Goal: Information Seeking & Learning: Learn about a topic

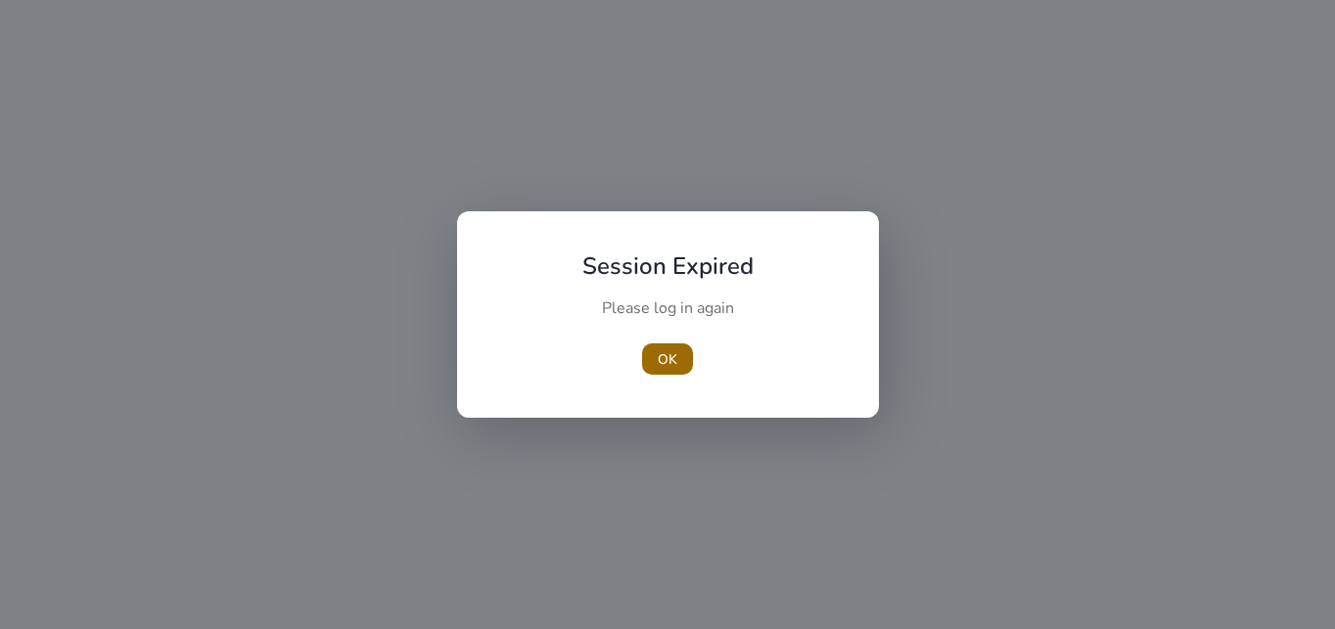
click at [677, 356] on span "button" at bounding box center [667, 359] width 51 height 47
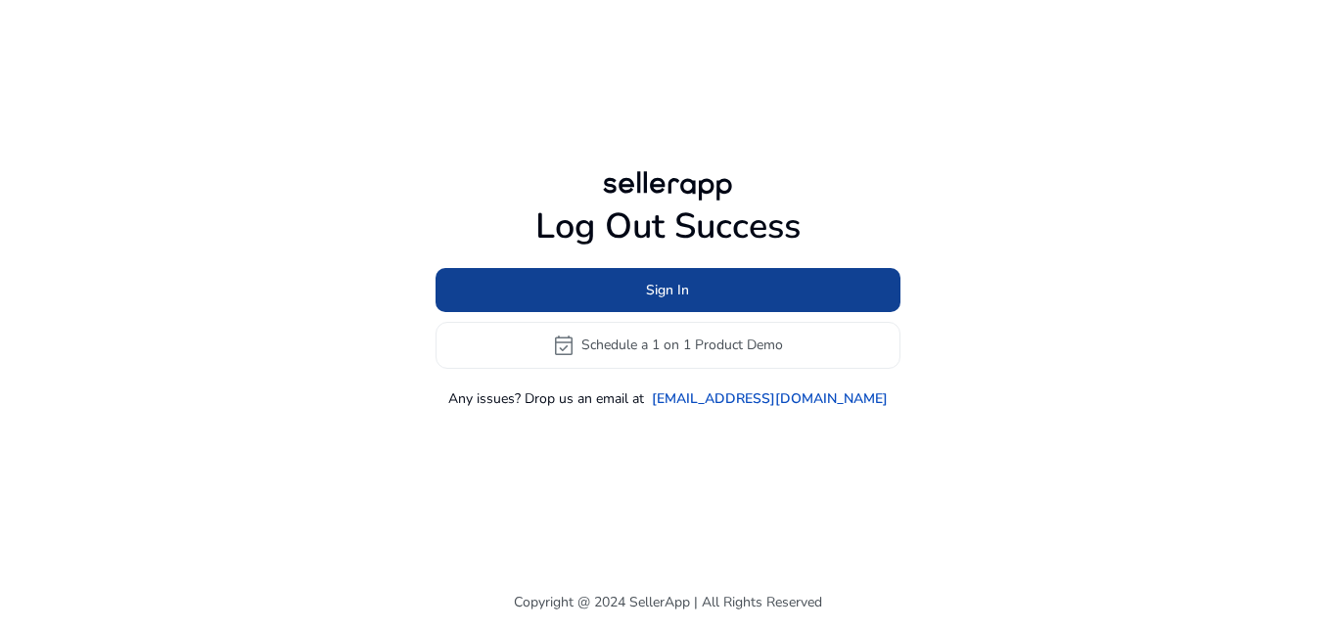
click at [669, 280] on span "Sign In" at bounding box center [667, 290] width 43 height 21
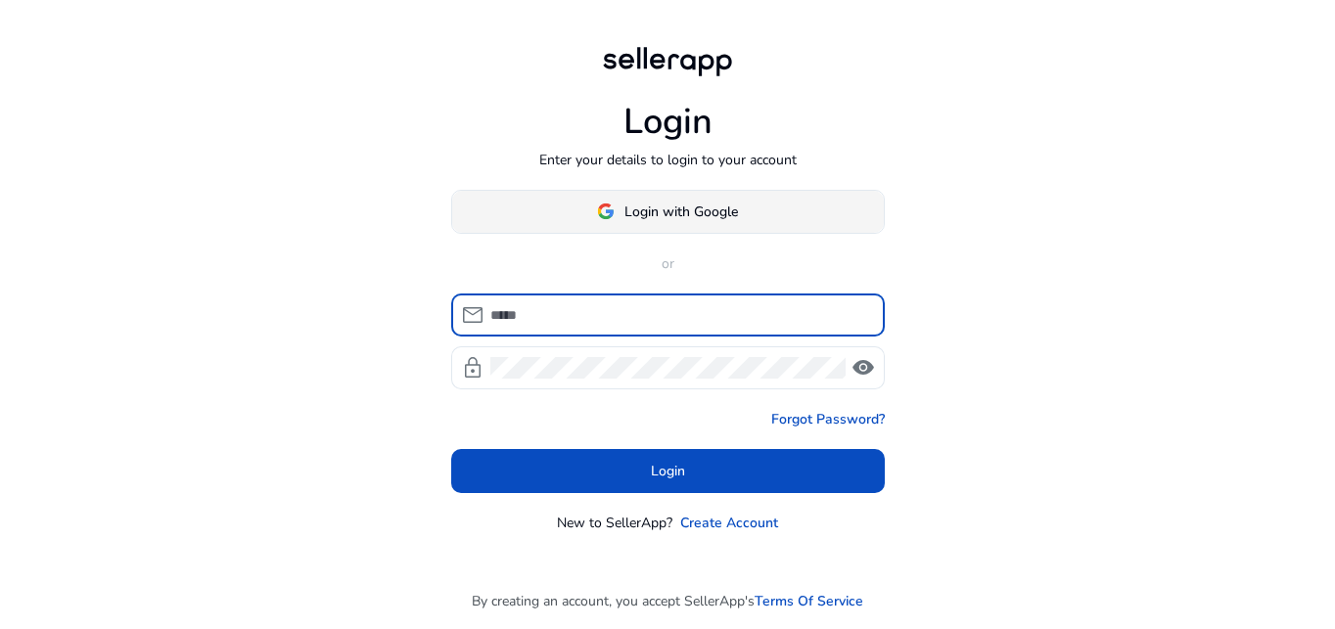
click at [670, 224] on span at bounding box center [668, 211] width 432 height 47
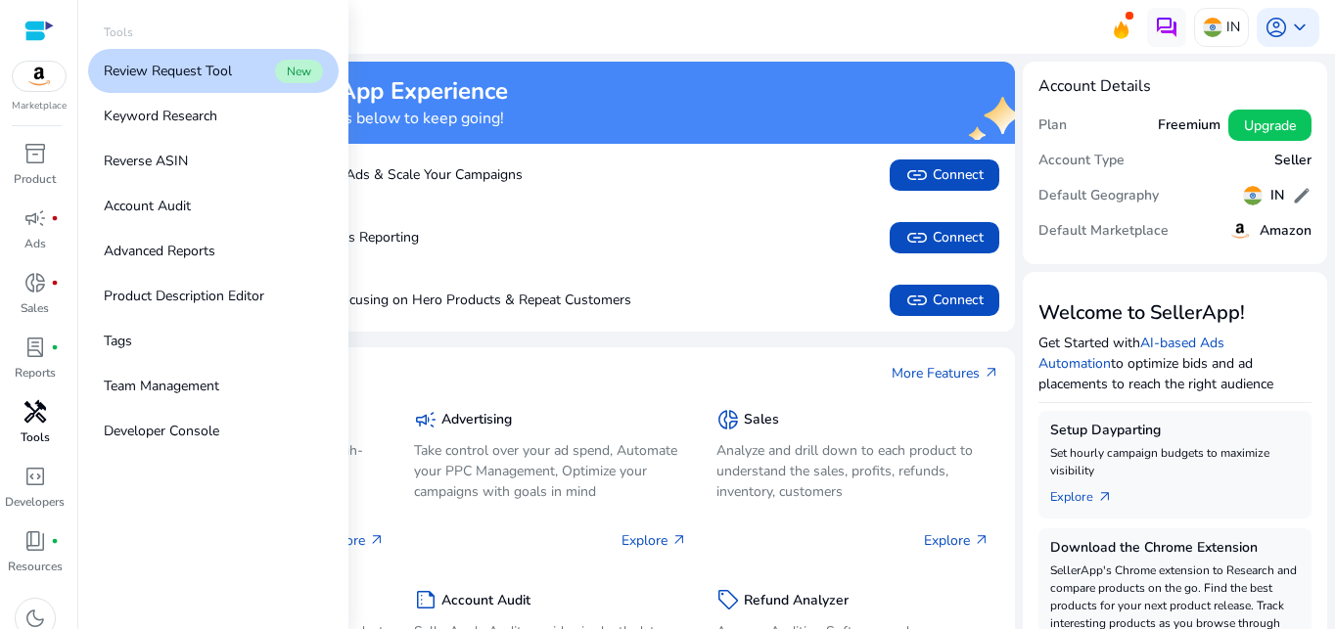
click at [32, 434] on p "Tools" at bounding box center [35, 438] width 29 height 18
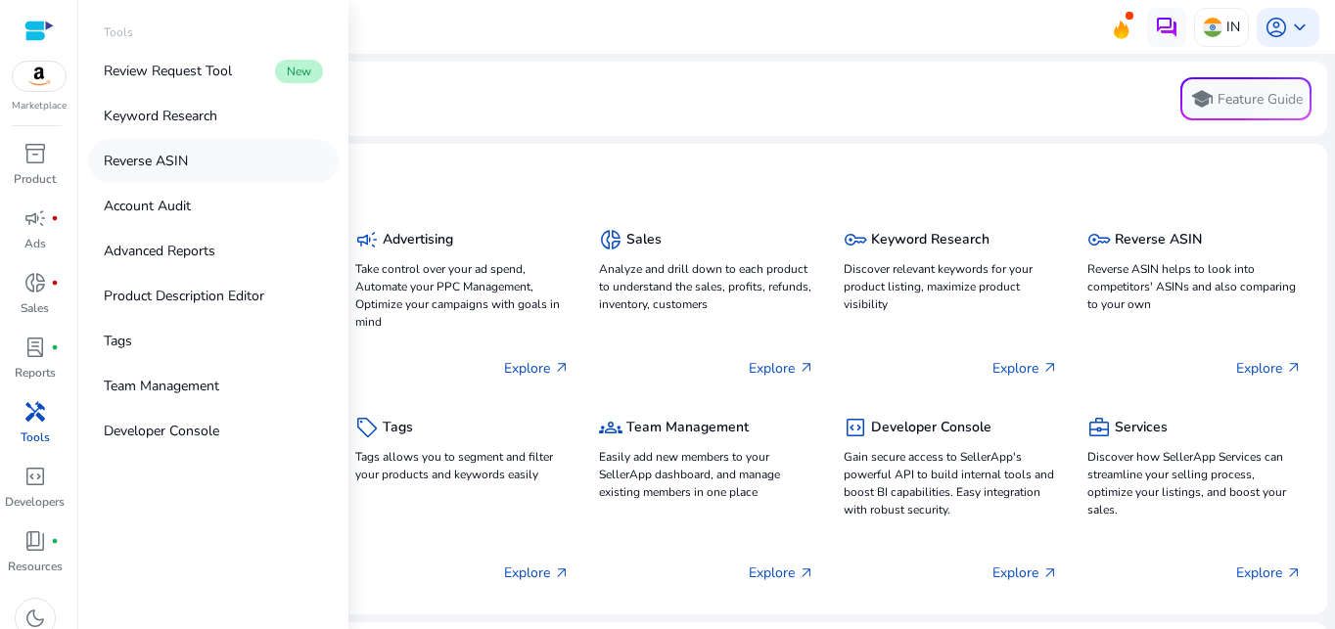
click at [161, 162] on p "Reverse ASIN" at bounding box center [146, 161] width 84 height 21
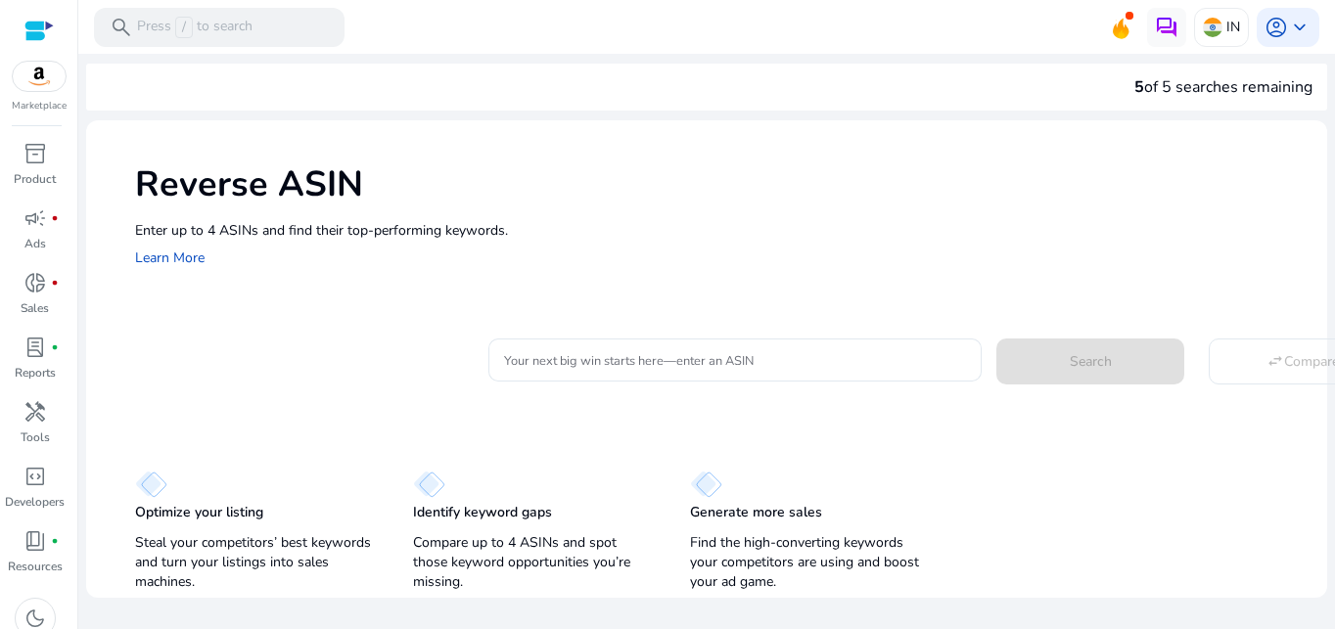
click at [706, 225] on p "Enter up to 4 ASINs and find their top-performing keywords." at bounding box center [721, 230] width 1173 height 21
click at [794, 348] on div at bounding box center [735, 360] width 463 height 43
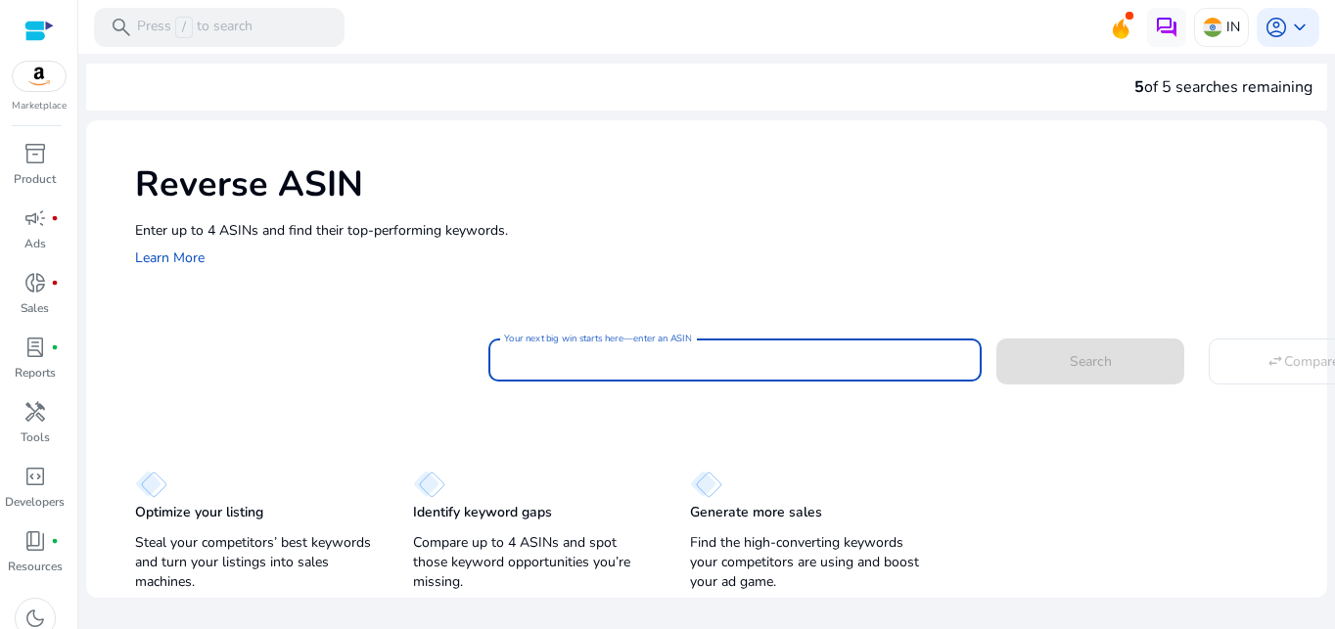
paste input "**********"
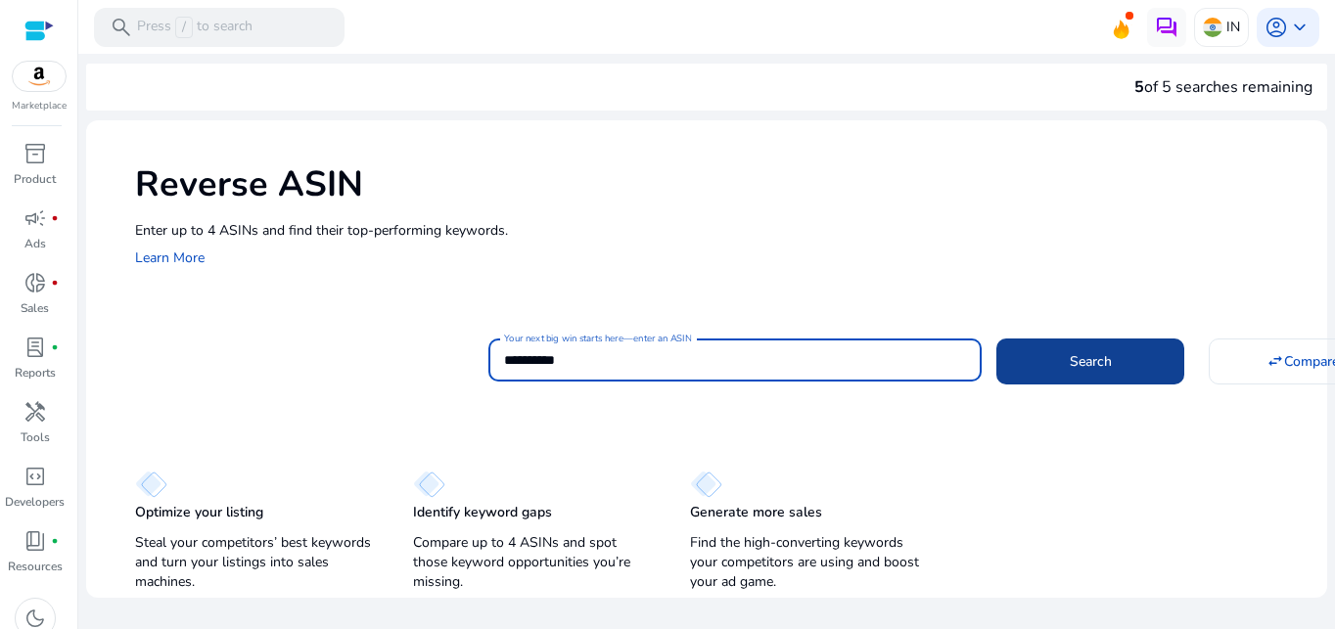
type input "**********"
click at [1029, 355] on span at bounding box center [1091, 361] width 188 height 47
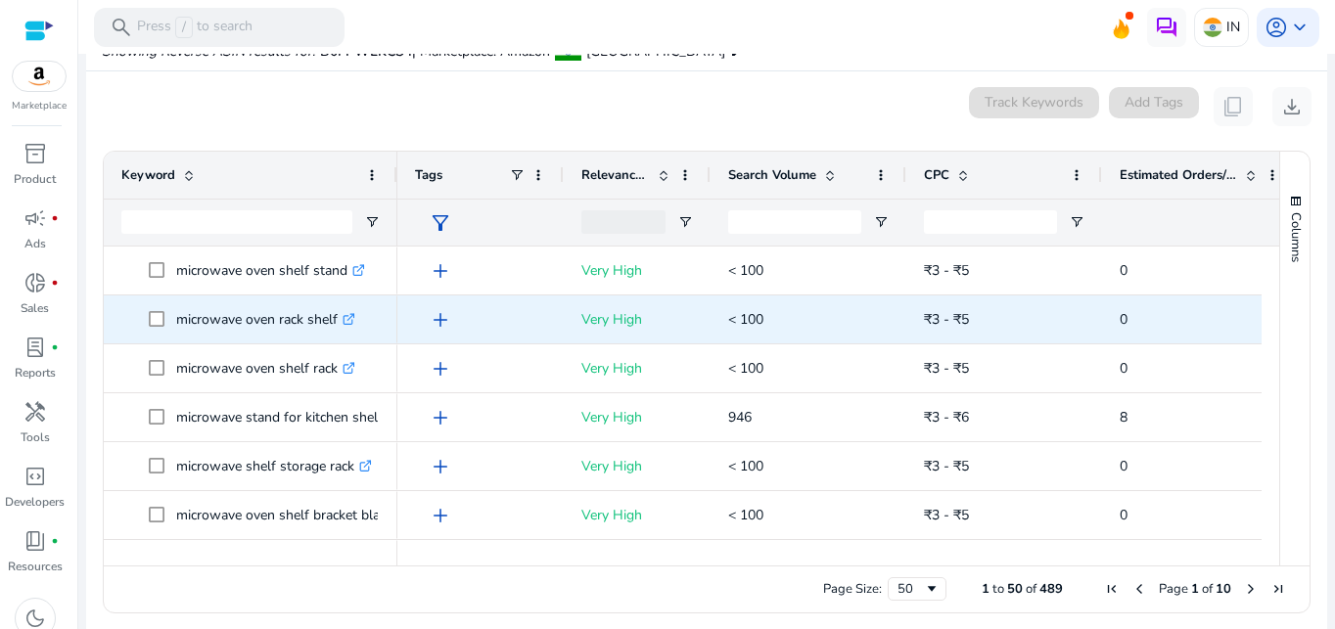
scroll to position [209, 0]
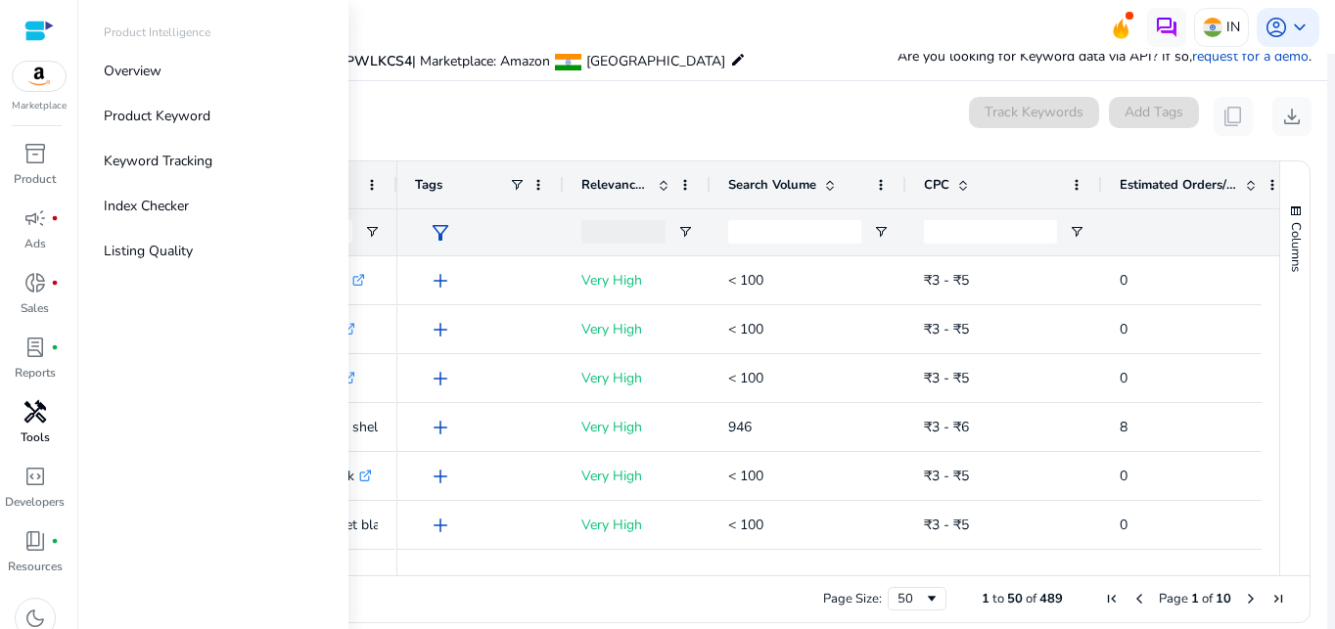
click at [37, 412] on span "handyman" at bounding box center [34, 411] width 23 height 23
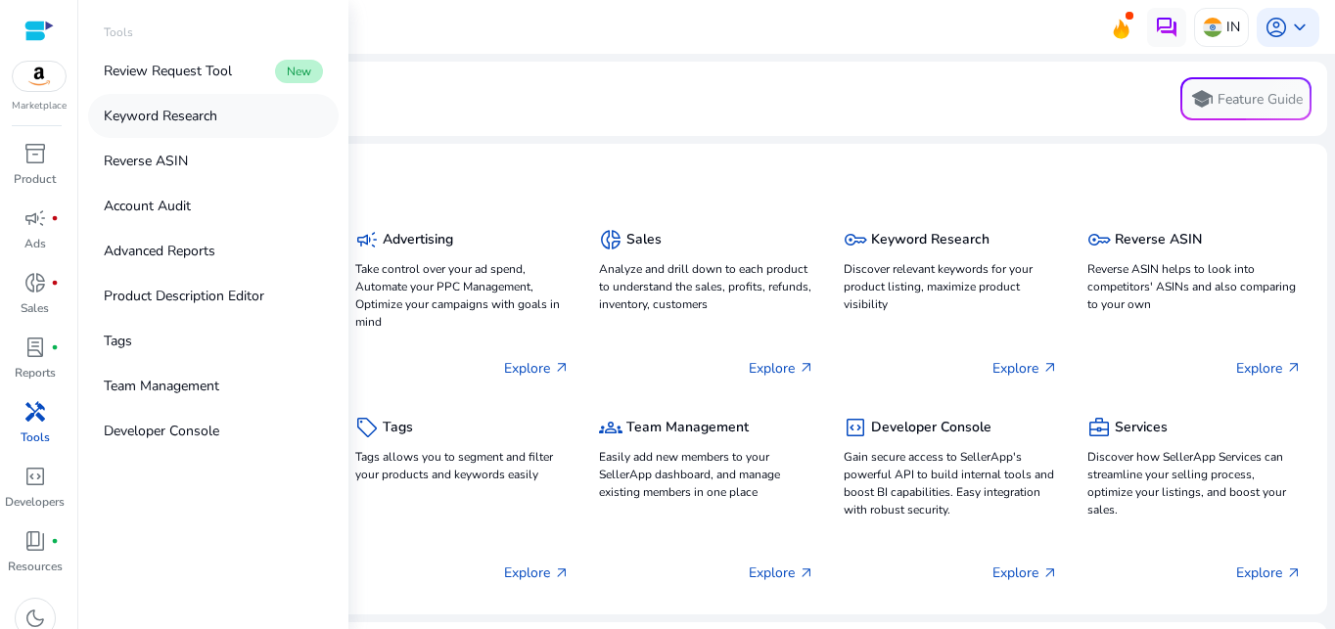
click at [179, 106] on p "Keyword Research" at bounding box center [161, 116] width 114 height 21
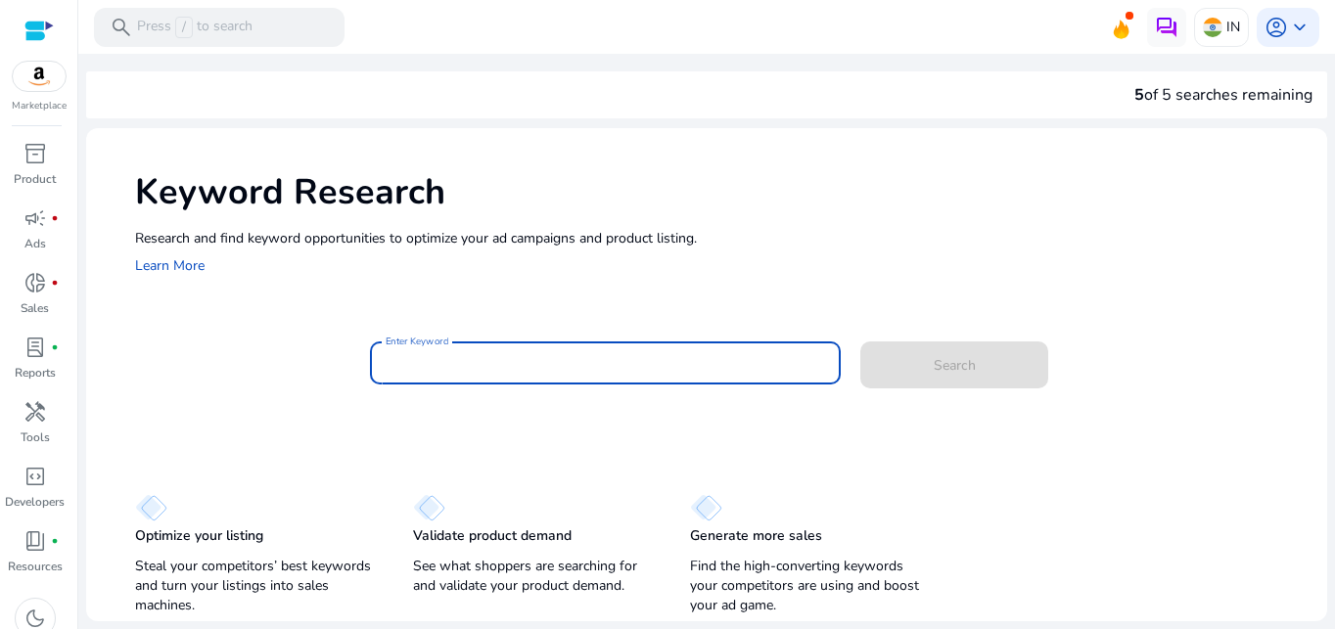
click at [545, 360] on input "Enter Keyword" at bounding box center [606, 363] width 440 height 22
paste input "**********"
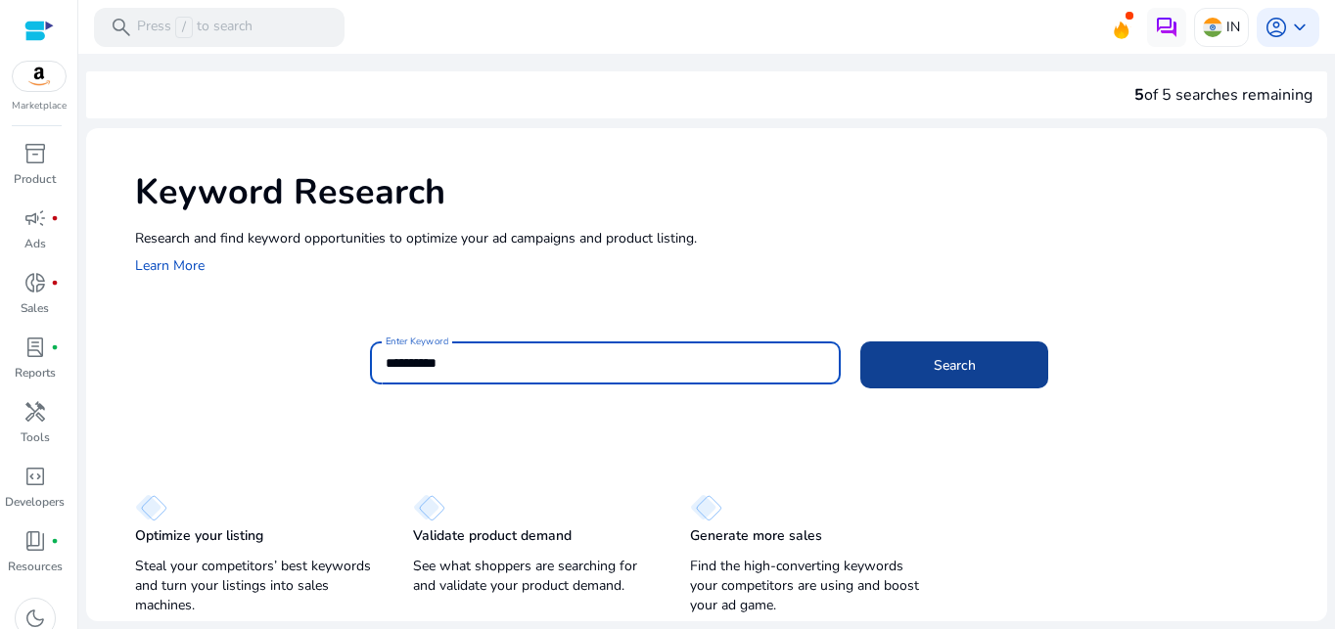
type input "**********"
click at [952, 355] on span "Search" at bounding box center [955, 365] width 42 height 21
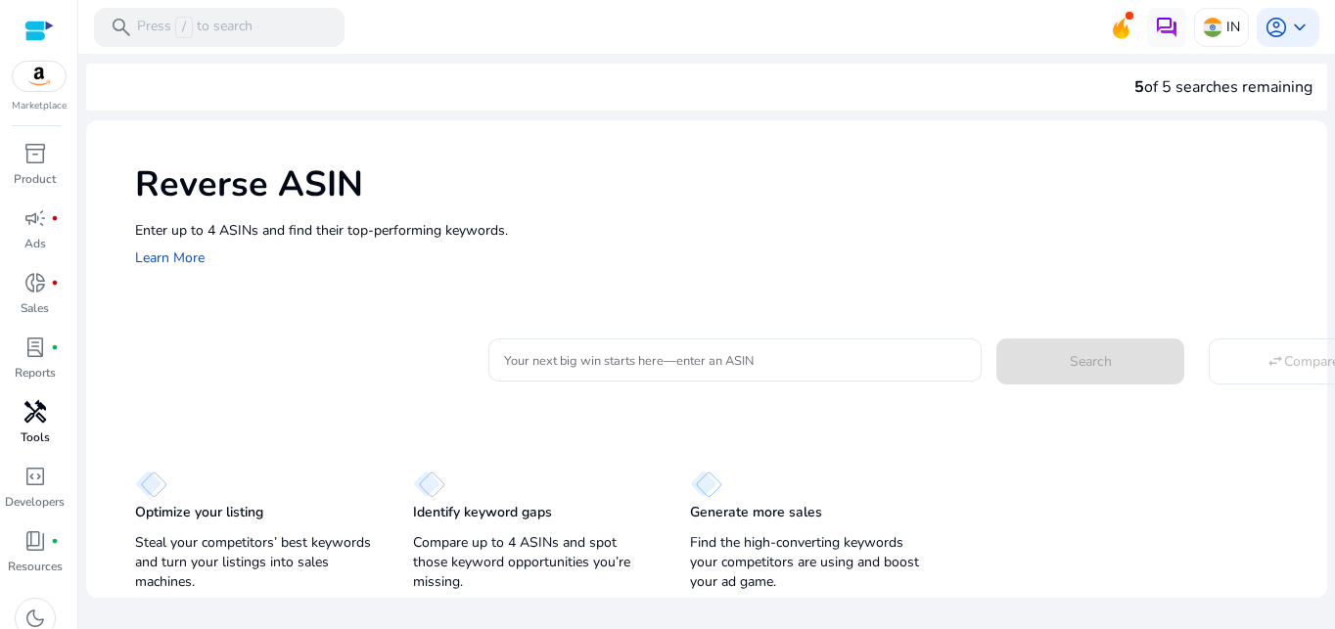
click at [25, 415] on span "handyman" at bounding box center [34, 411] width 23 height 23
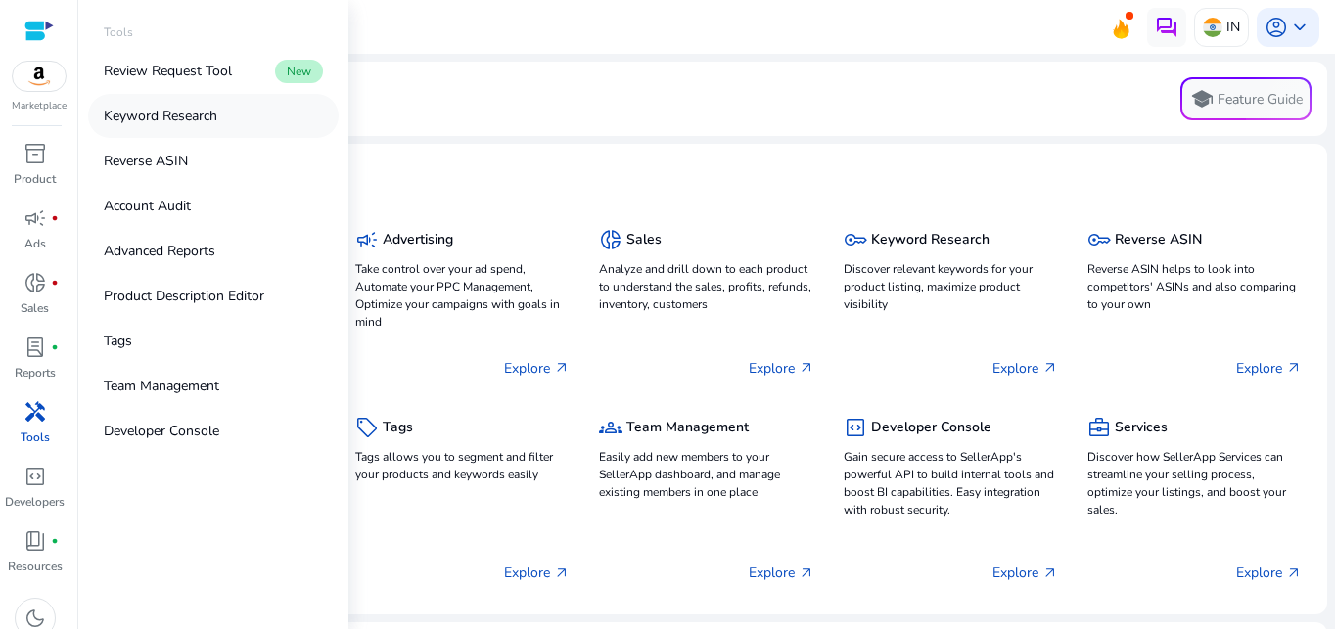
click at [191, 118] on p "Keyword Research" at bounding box center [161, 116] width 114 height 21
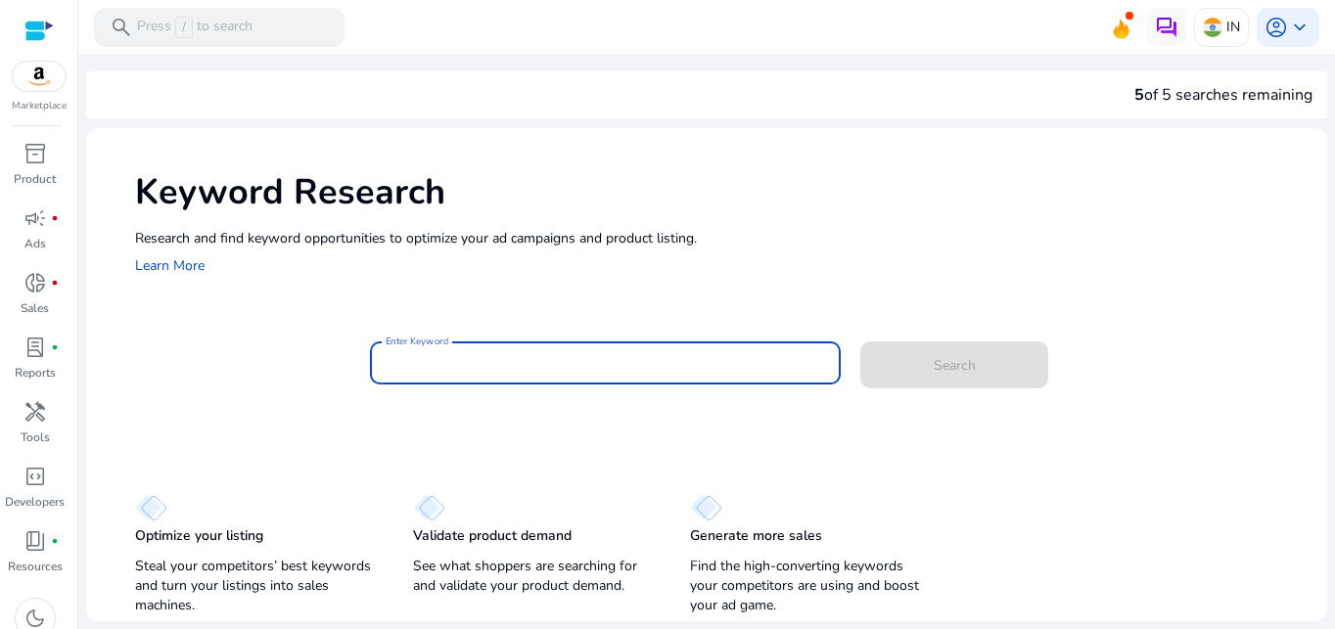
click at [446, 369] on input "Enter Keyword" at bounding box center [606, 363] width 440 height 22
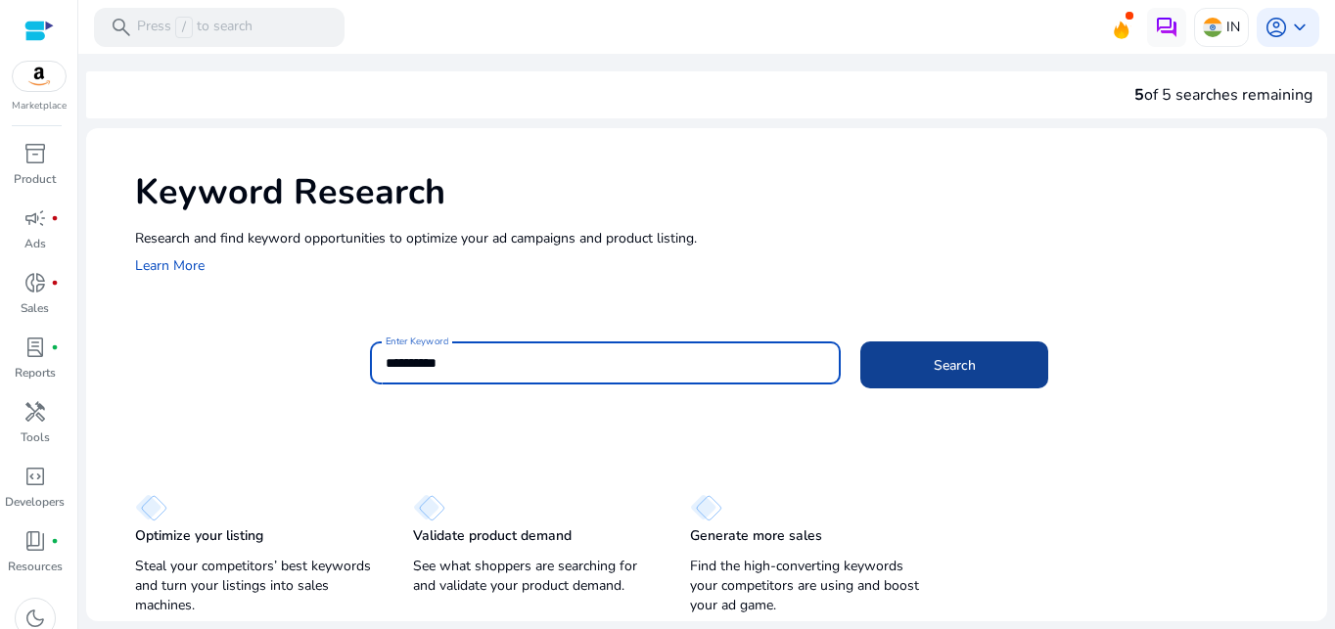
type input "**********"
click at [959, 357] on span "Search" at bounding box center [955, 365] width 42 height 21
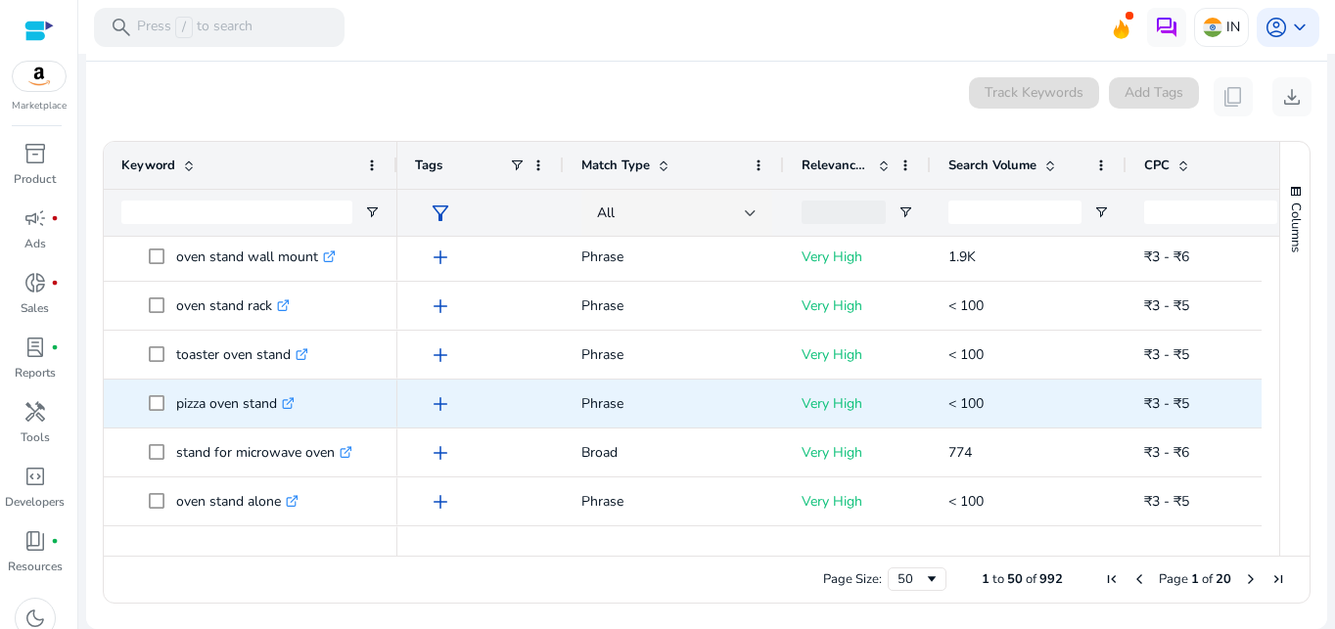
scroll to position [98, 0]
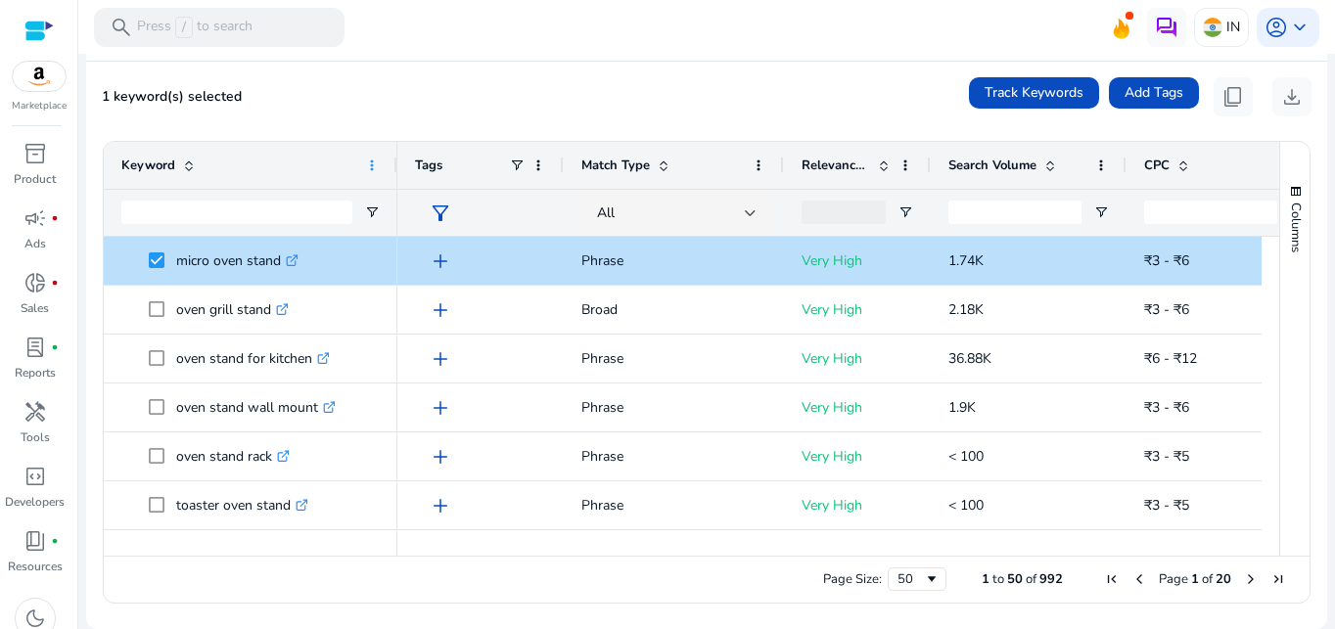
click at [369, 169] on span at bounding box center [372, 166] width 16 height 16
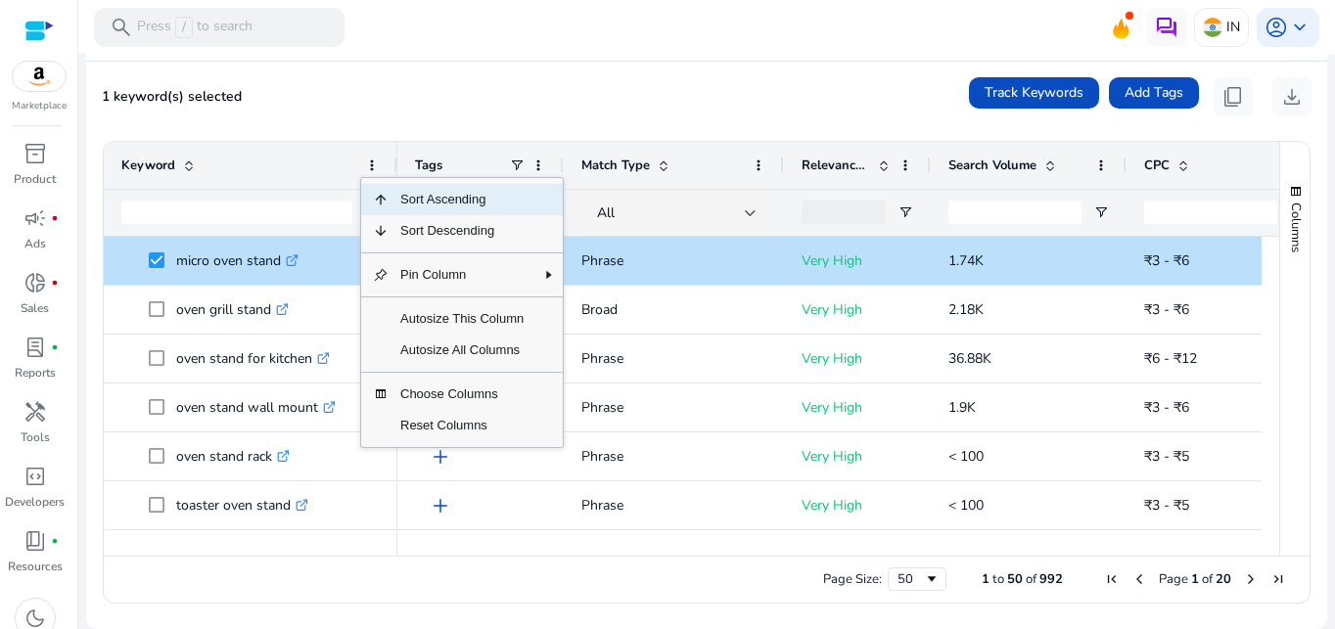
click at [448, 111] on div "1 keyword(s) selected Track Keywords Add Tags content_copy download" at bounding box center [707, 96] width 1210 height 39
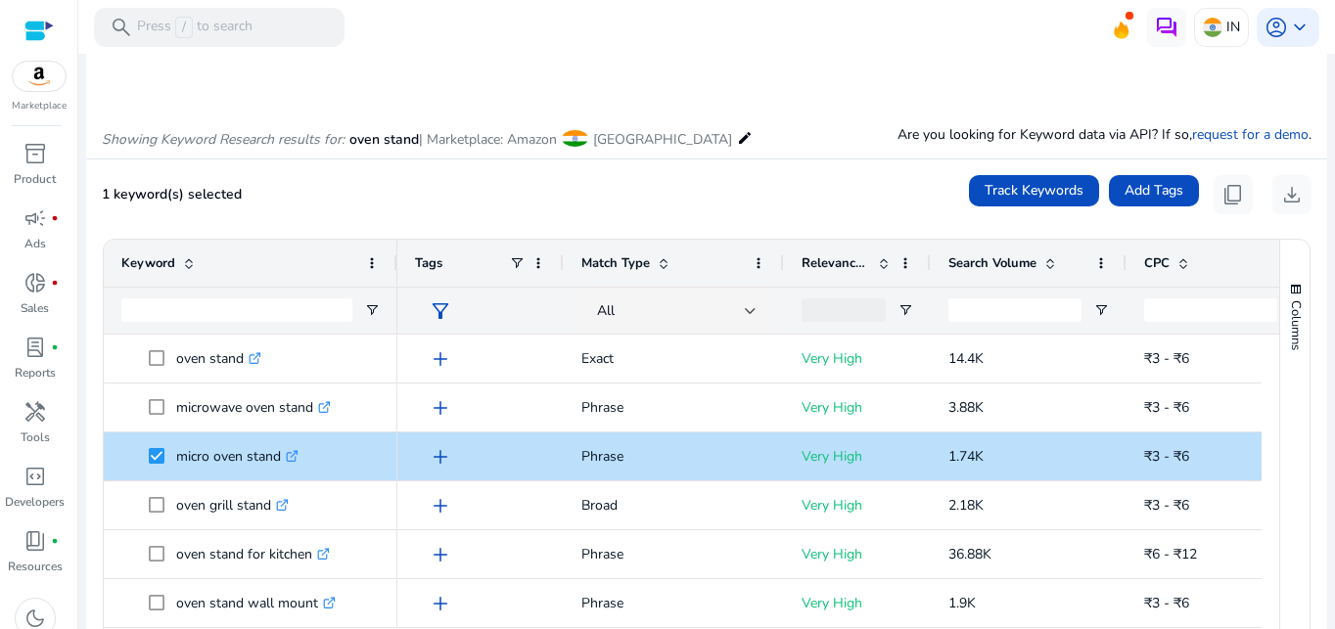
scroll to position [253, 0]
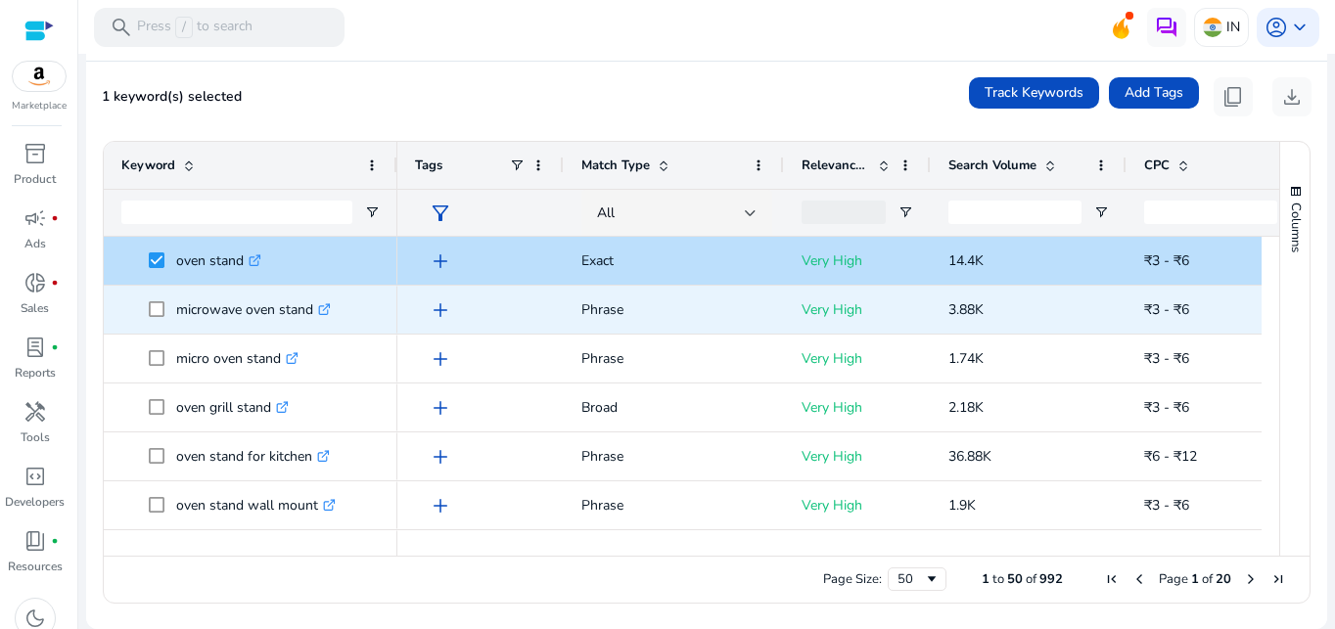
click at [157, 301] on span at bounding box center [162, 310] width 27 height 40
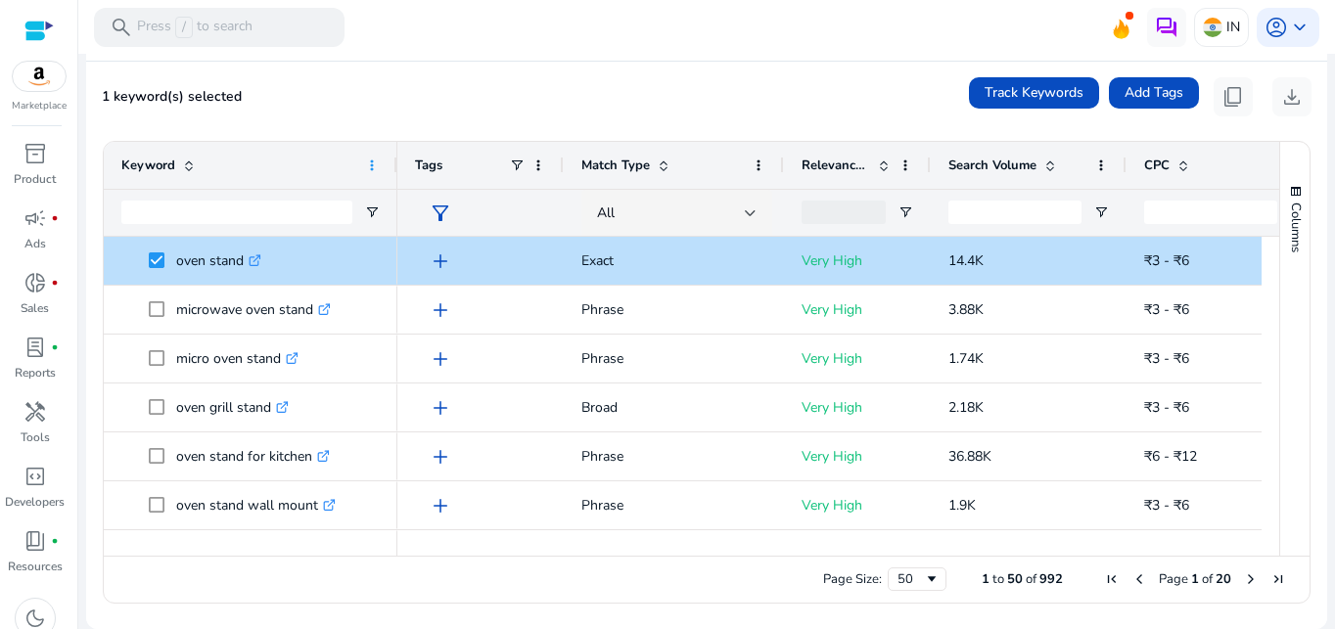
click at [367, 170] on span at bounding box center [372, 166] width 16 height 16
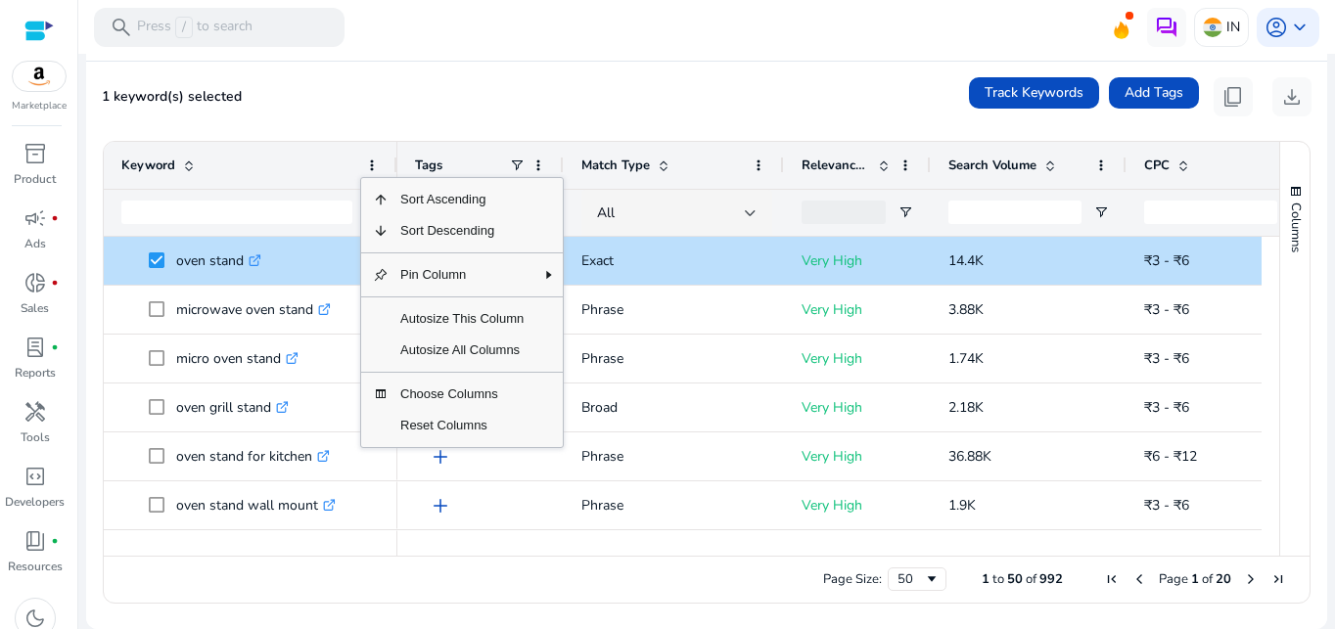
click at [320, 94] on div "1 keyword(s) selected Track Keywords Add Tags content_copy download" at bounding box center [707, 96] width 1210 height 39
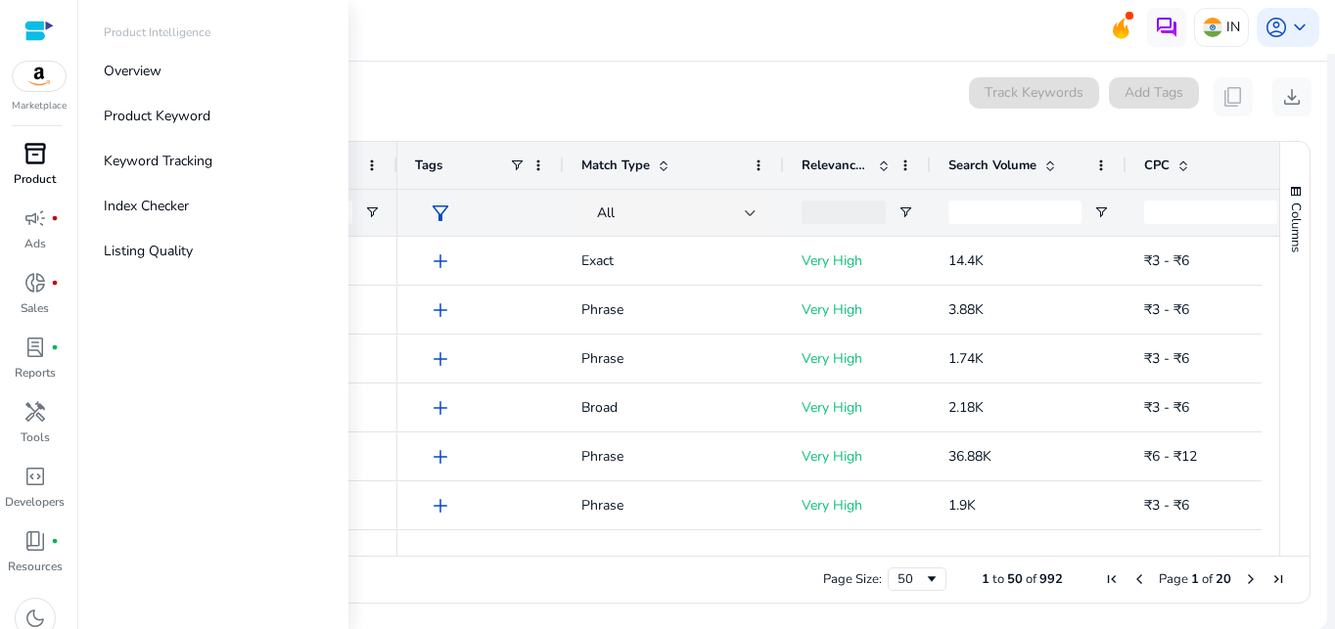
click at [41, 168] on div "inventory_2" at bounding box center [35, 153] width 55 height 31
click at [159, 159] on p "Keyword Tracking" at bounding box center [158, 161] width 109 height 21
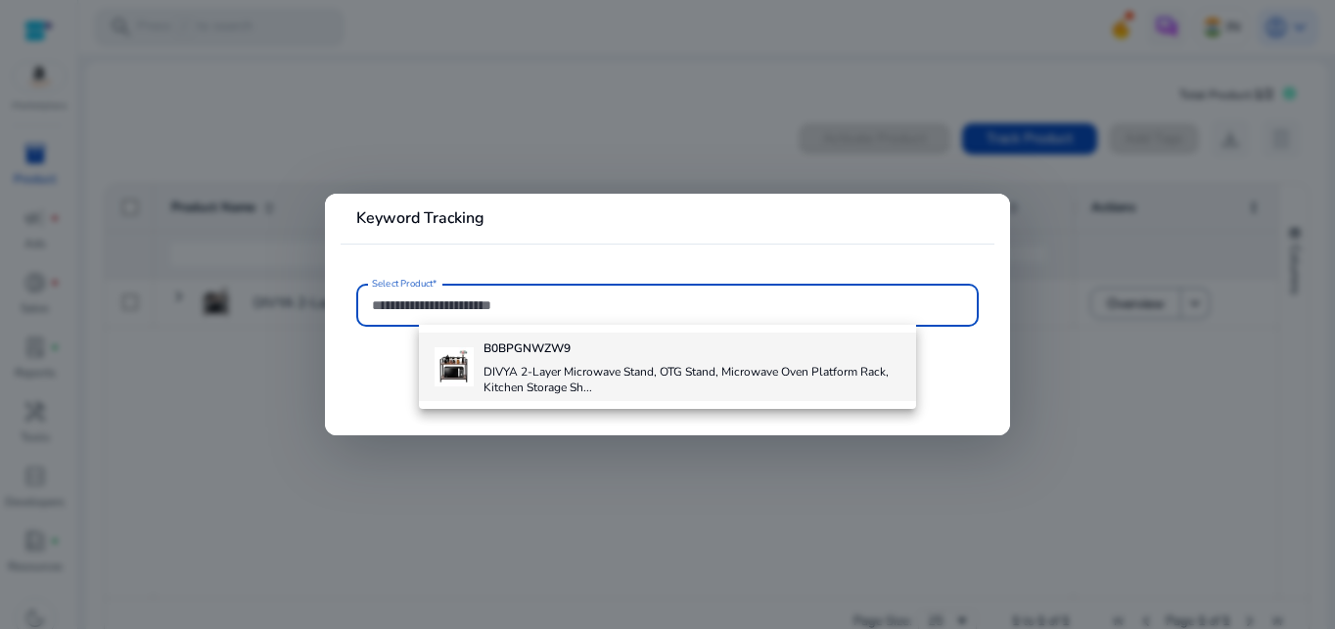
click at [523, 347] on b "B0BPGNWZW9" at bounding box center [527, 349] width 87 height 16
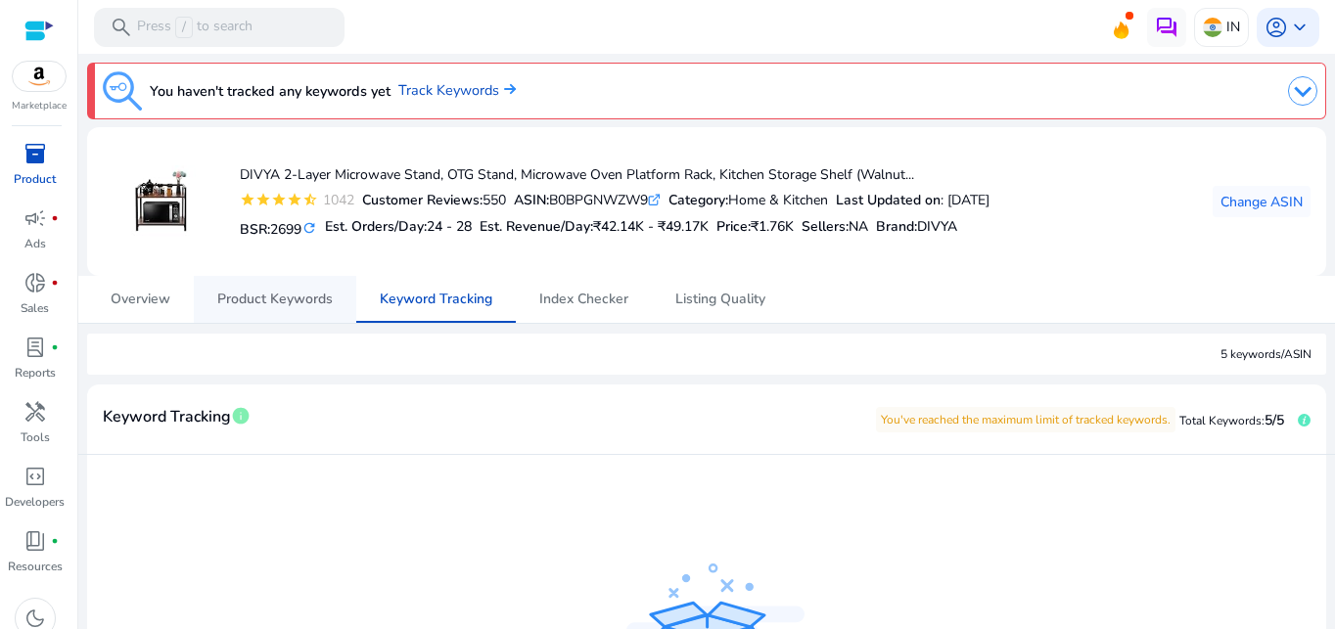
click at [302, 299] on span "Product Keywords" at bounding box center [275, 300] width 116 height 14
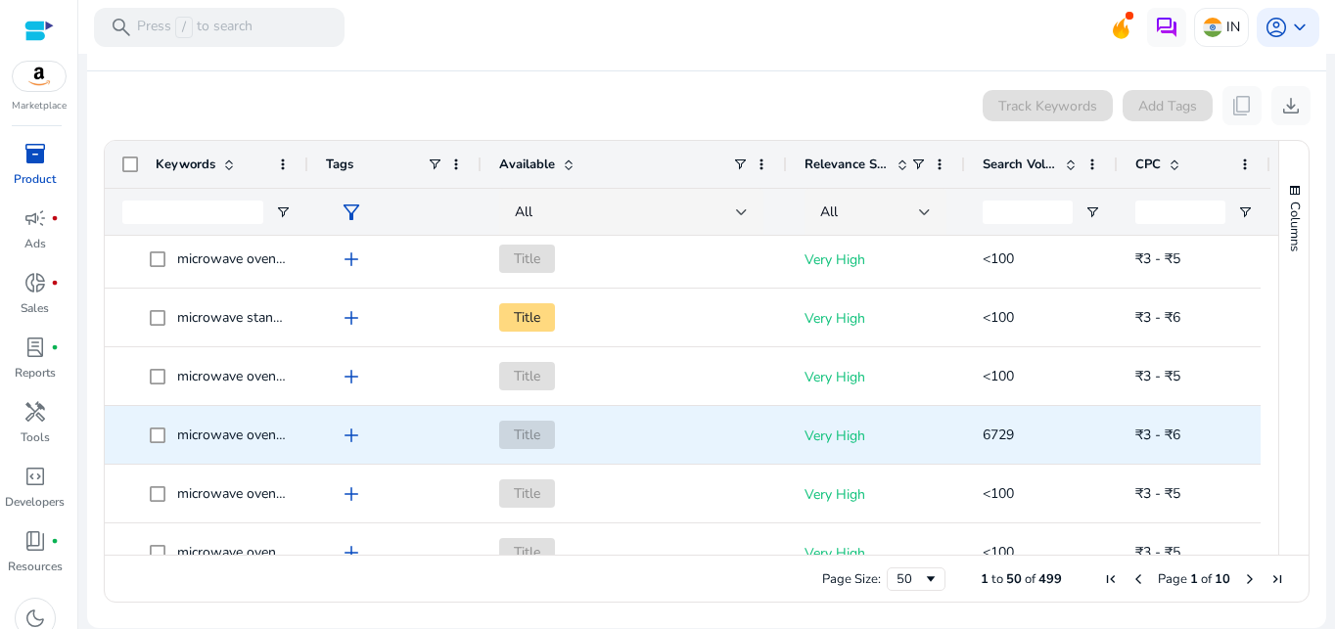
scroll to position [979, 0]
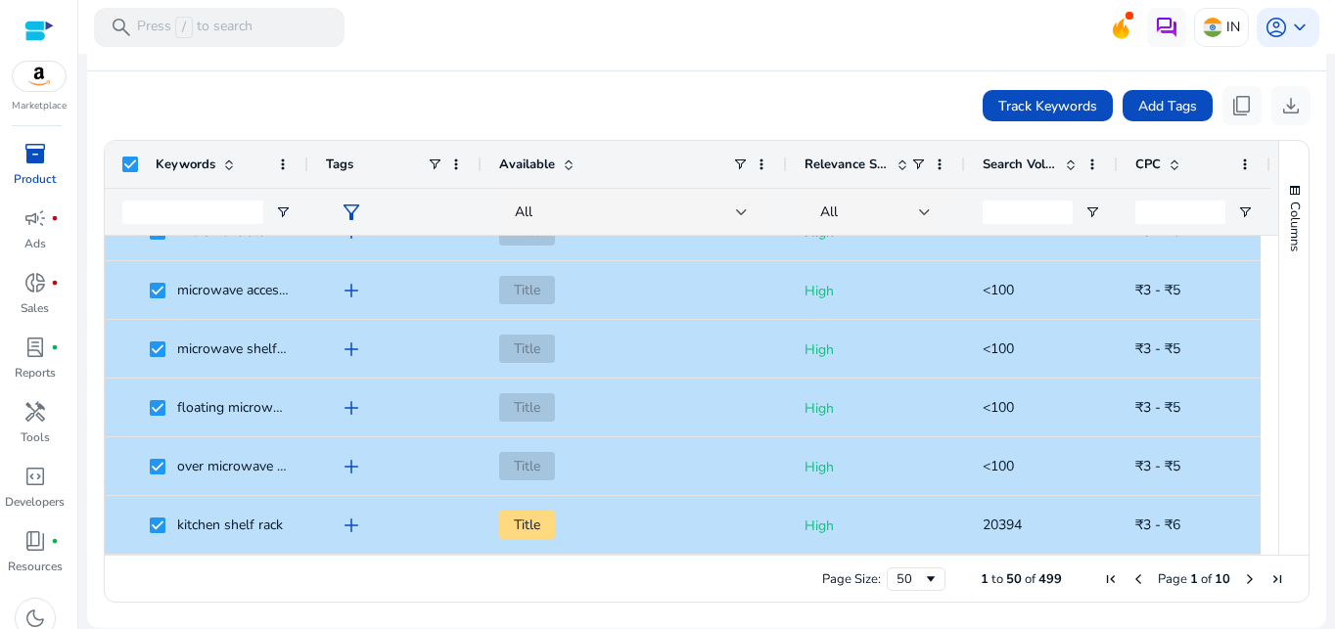
drag, startPoint x: 117, startPoint y: 256, endPoint x: 1204, endPoint y: 657, distance: 1158.0
click at [1204, 628] on html "We recommend switching to desktop view for the best experience. Marketplace inv…" at bounding box center [667, 314] width 1335 height 629
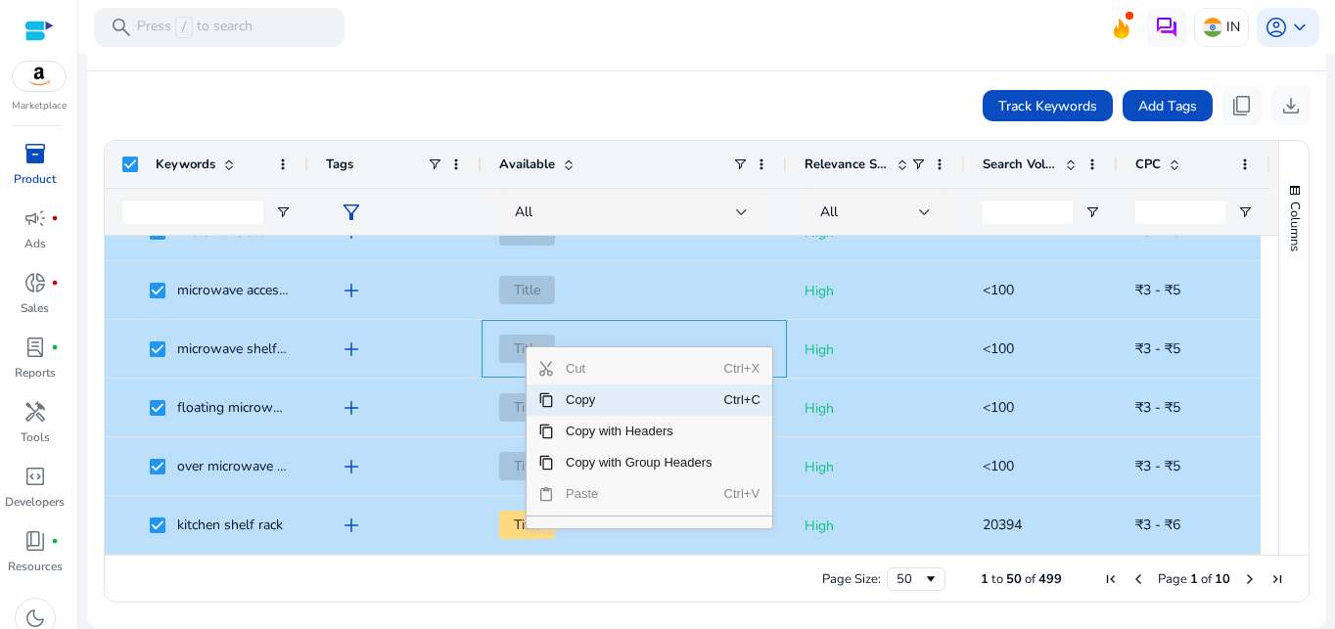
click at [569, 396] on span "Copy" at bounding box center [639, 400] width 170 height 31
